Goal: Transaction & Acquisition: Purchase product/service

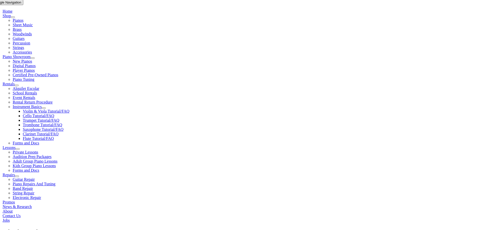
type input "ex"
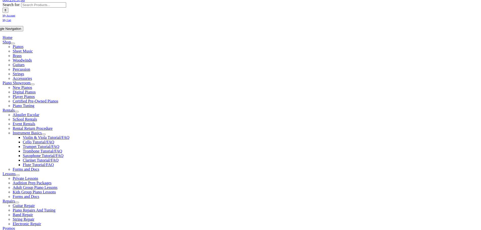
scroll to position [76, 0]
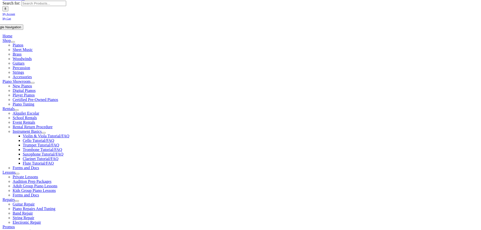
scroll to position [101, 0]
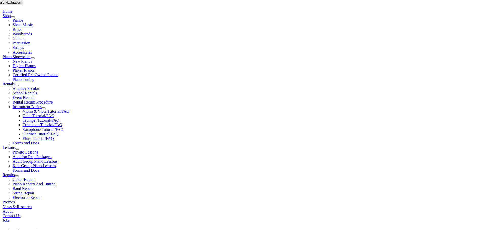
checkbox input"] "true"
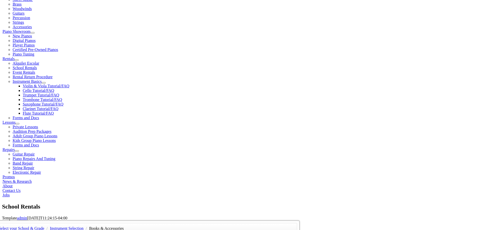
checkbox input"] "true"
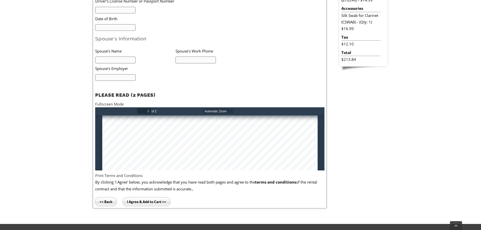
scroll to position [252, 0]
click at [107, 204] on input "<< Back" at bounding box center [105, 201] width 21 height 9
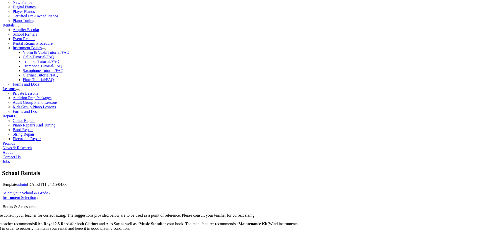
scroll to position [151, 0]
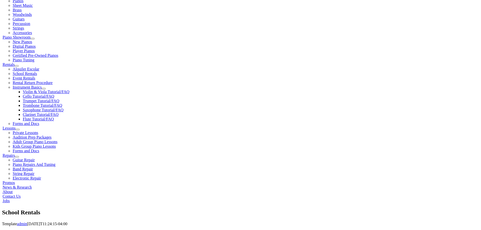
scroll to position [126, 0]
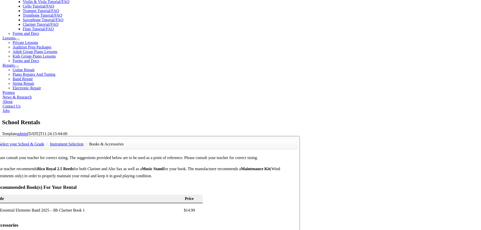
scroll to position [202, 0]
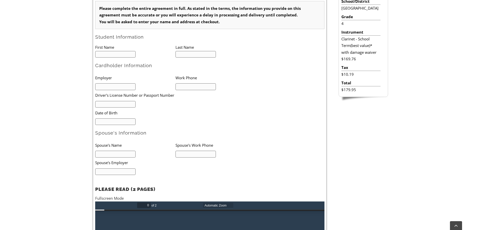
scroll to position [202, 0]
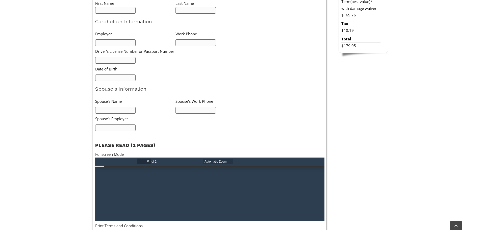
type input "1"
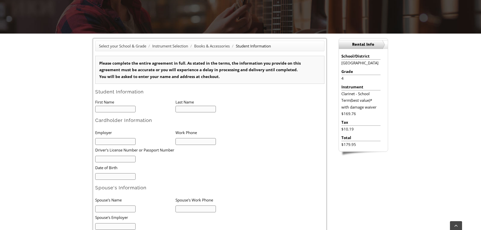
scroll to position [101, 0]
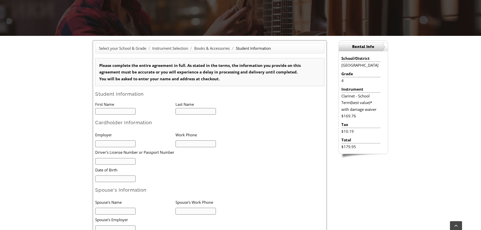
click at [103, 111] on input "text" at bounding box center [115, 111] width 41 height 7
type input "Chelsey"
type input "MacLaren"
type input "4849471332"
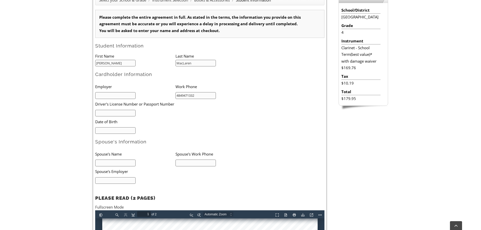
scroll to position [151, 0]
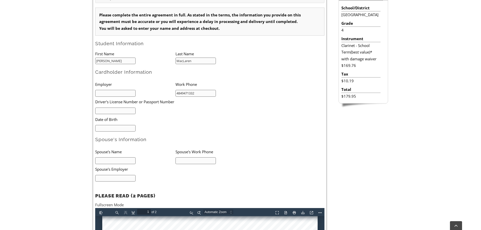
click at [115, 160] on input "text" at bounding box center [115, 160] width 41 height 7
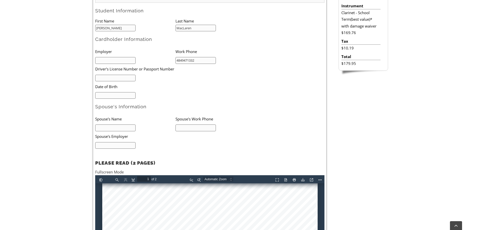
scroll to position [277, 0]
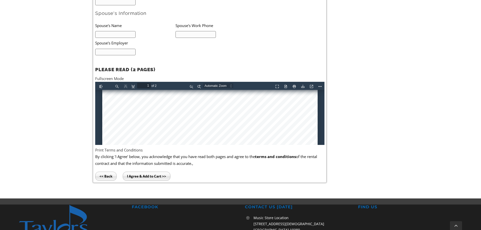
click at [153, 174] on input "I Agree & Add to Cart >>" at bounding box center [147, 176] width 48 height 9
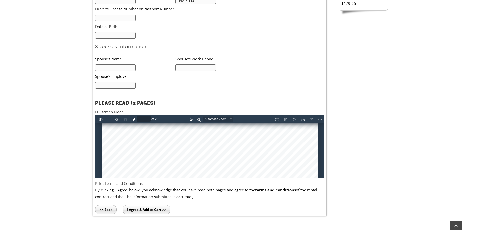
scroll to position [177, 0]
